Goal: Task Accomplishment & Management: Manage account settings

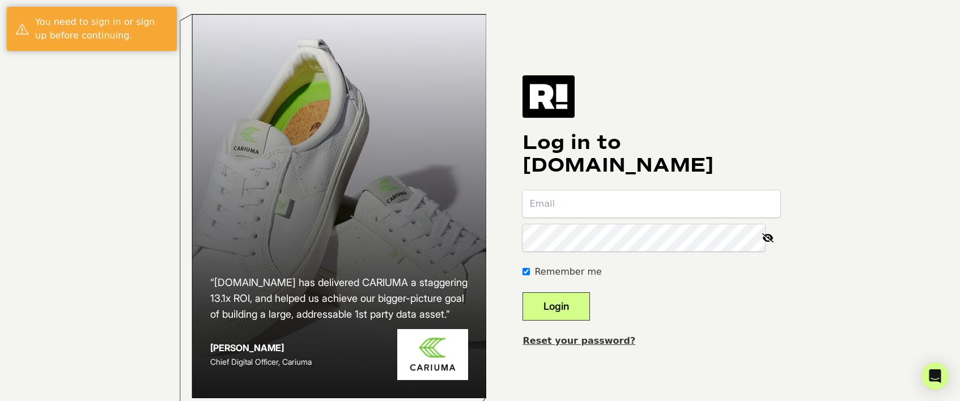
click at [773, 246] on icon at bounding box center [767, 237] width 25 height 27
click at [765, 247] on icon at bounding box center [768, 237] width 24 height 27
click at [701, 212] on input "email" at bounding box center [651, 203] width 258 height 27
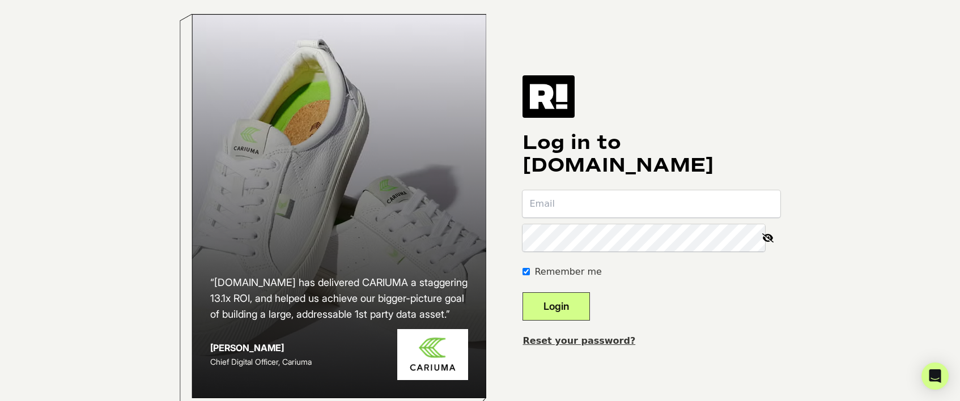
click at [713, 210] on input "email" at bounding box center [651, 203] width 258 height 27
type input "[EMAIL_ADDRESS][DOMAIN_NAME]"
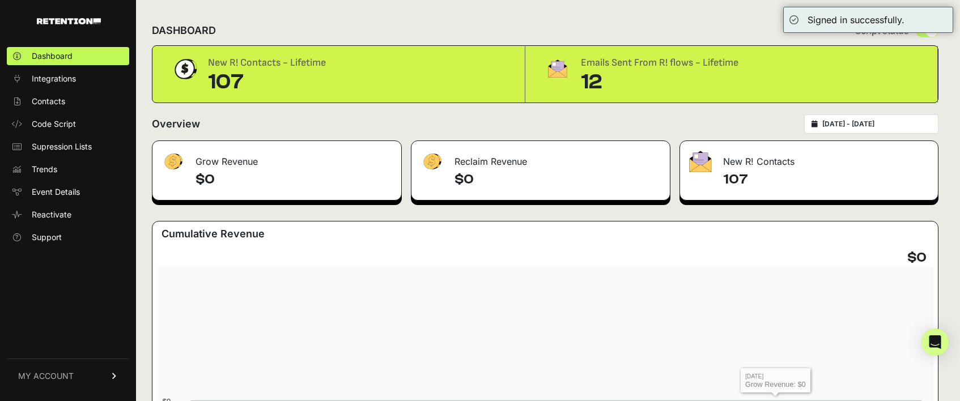
click at [735, 178] on h4 "107" at bounding box center [826, 180] width 206 height 18
click at [698, 169] on img at bounding box center [700, 162] width 23 height 22
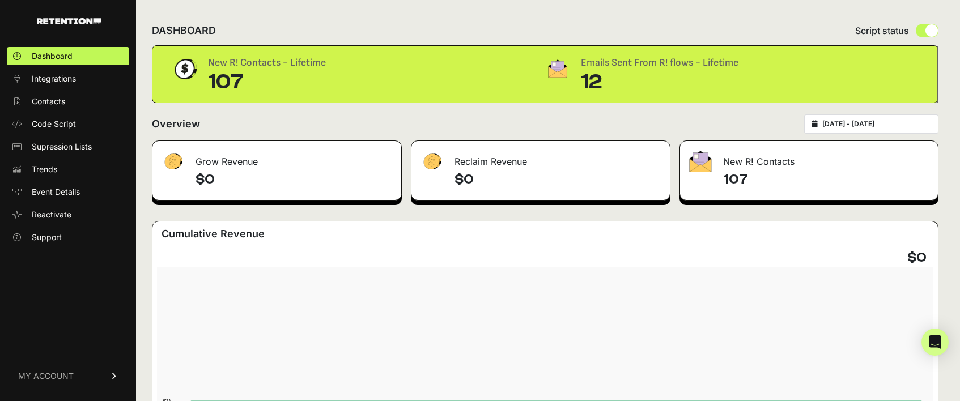
click at [601, 67] on div "Emails Sent From R! flows - Lifetime" at bounding box center [659, 63] width 157 height 16
